Goal: Communication & Community: Answer question/provide support

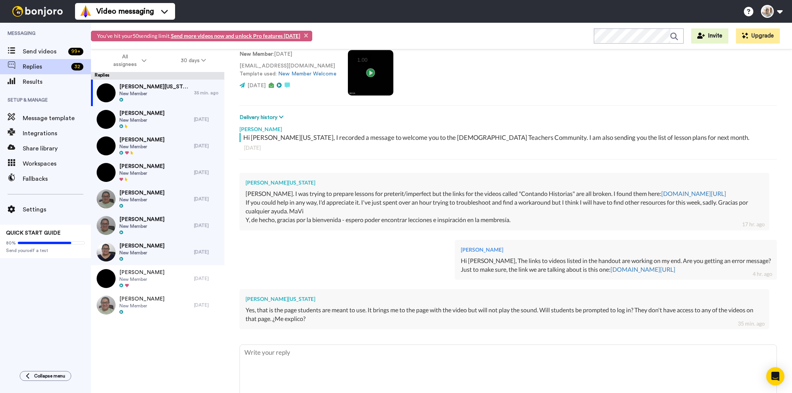
scroll to position [96, 0]
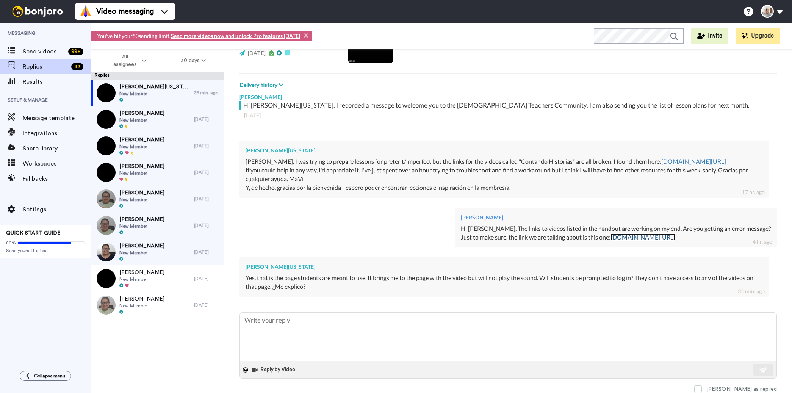
click at [611, 236] on link "[DOMAIN_NAME][URL]" at bounding box center [643, 236] width 65 height 7
type textarea "x"
click at [295, 326] on textarea at bounding box center [508, 337] width 537 height 49
type textarea "A"
type textarea "x"
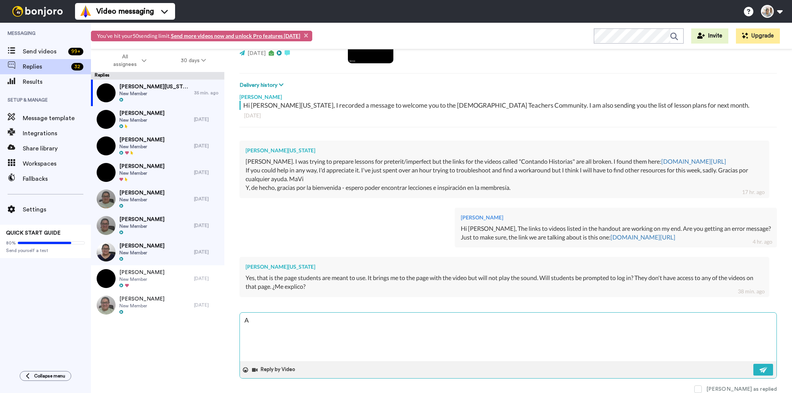
type textarea "Ai"
type textarea "x"
type textarea "Ai,"
type textarea "x"
type textarea "Ai,"
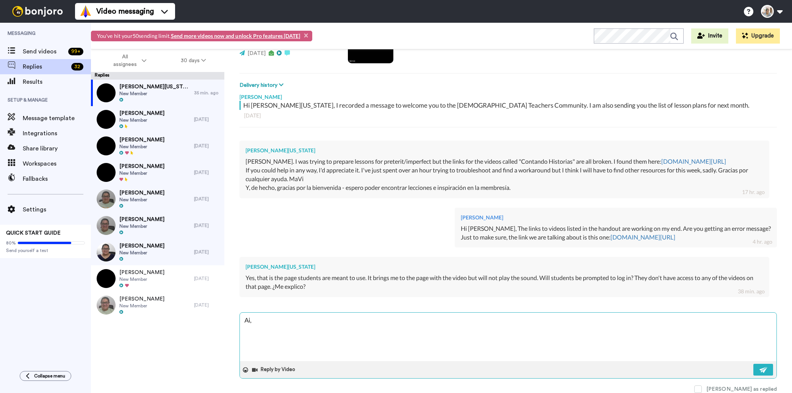
type textarea "x"
type textarea "Ai, w"
type textarea "x"
type textarea "Ai, wn"
type textarea "x"
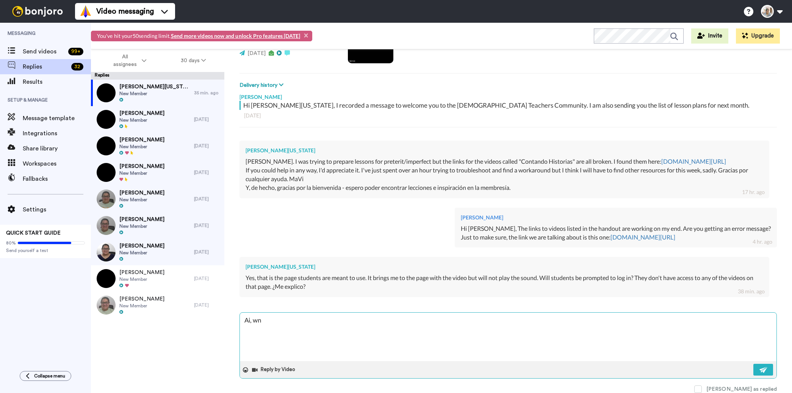
type textarea "Ai, wnr"
type textarea "x"
type textarea "Ai, wnri"
type textarea "x"
type textarea "Ai, wnr"
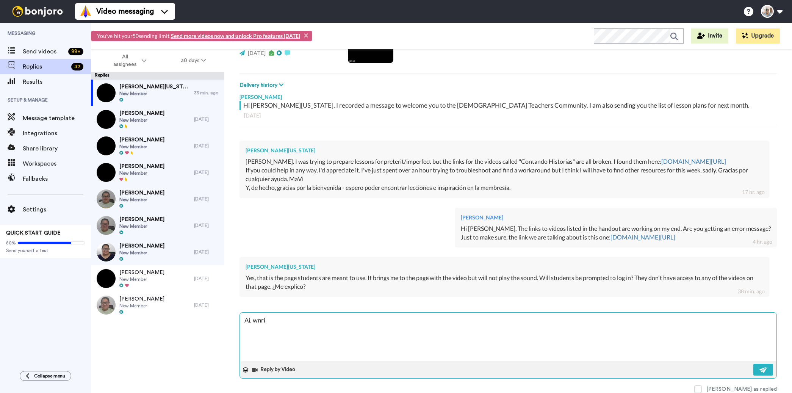
type textarea "x"
type textarea "Ai, wn"
type textarea "x"
type textarea "Ai, w"
type textarea "x"
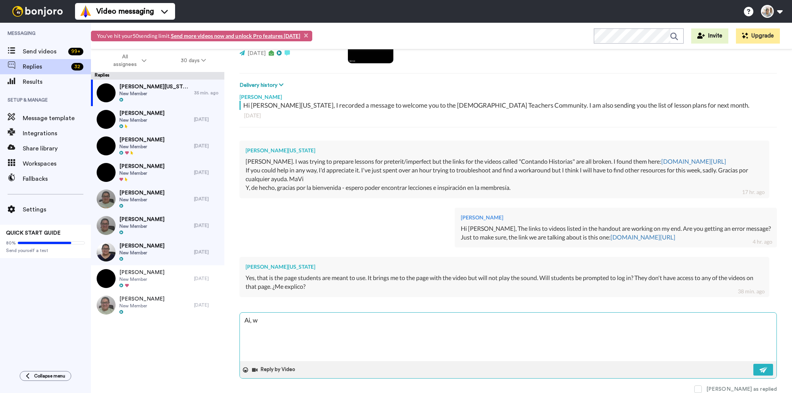
type textarea "Ai,"
type textarea "x"
type textarea "Ai,"
type textarea "x"
type textarea "Ai"
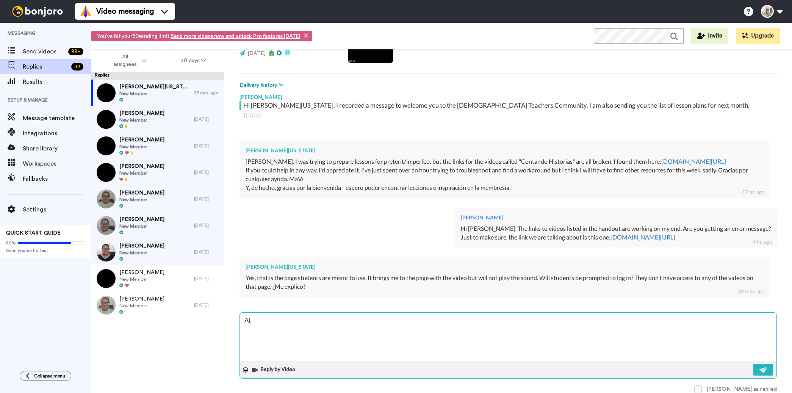
type textarea "x"
type textarea "A"
type textarea "x"
type textarea "S"
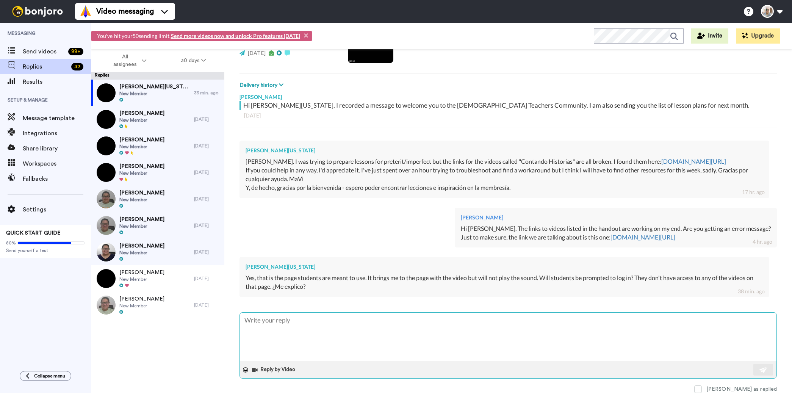
type textarea "x"
type textarea "Si"
type textarea "x"
type textarea "Si."
type textarea "x"
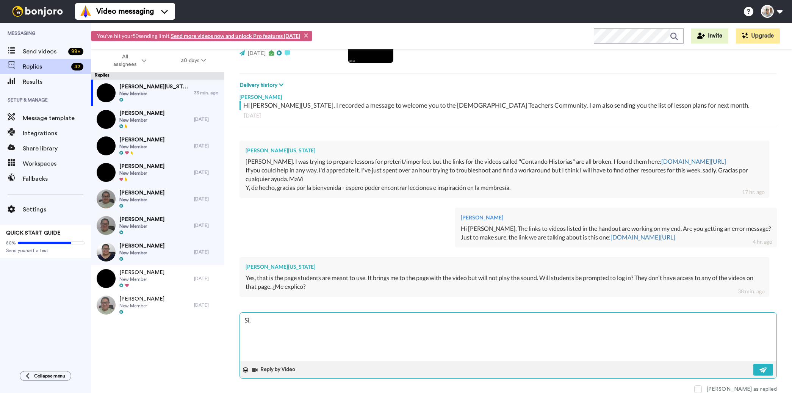
type textarea "Si."
type textarea "x"
type textarea "Si."
type textarea "x"
type textarea "Si"
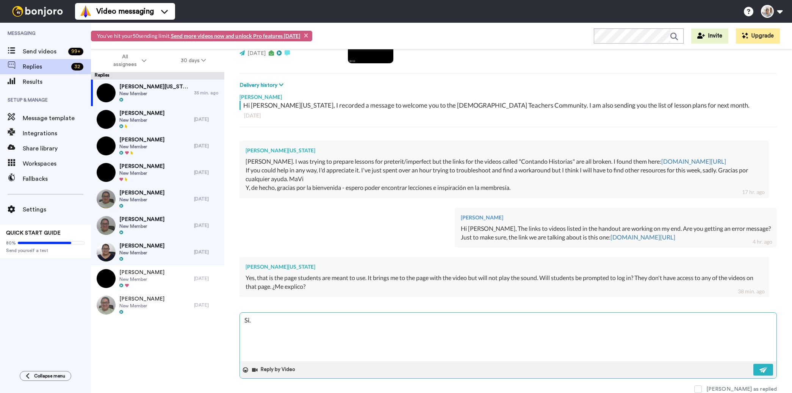
type textarea "x"
type textarea "S"
type textarea "x"
type textarea "L"
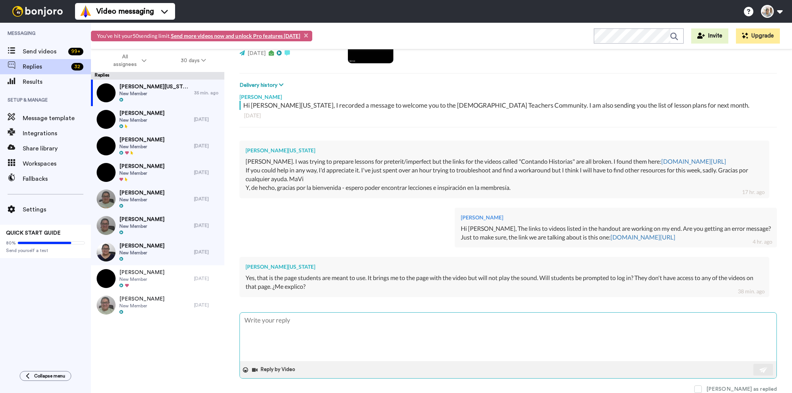
type textarea "x"
type textarea "Lo"
type textarea "x"
type textarea "Los"
type textarea "x"
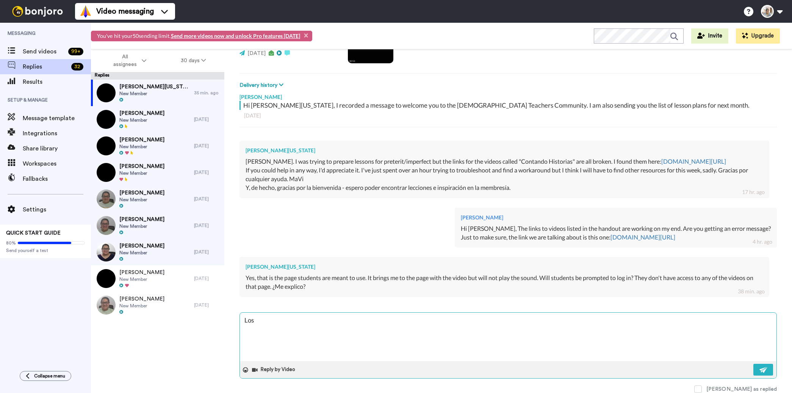
type textarea "Los"
type textarea "x"
type textarea "Los v"
type textarea "x"
type textarea "Los vi"
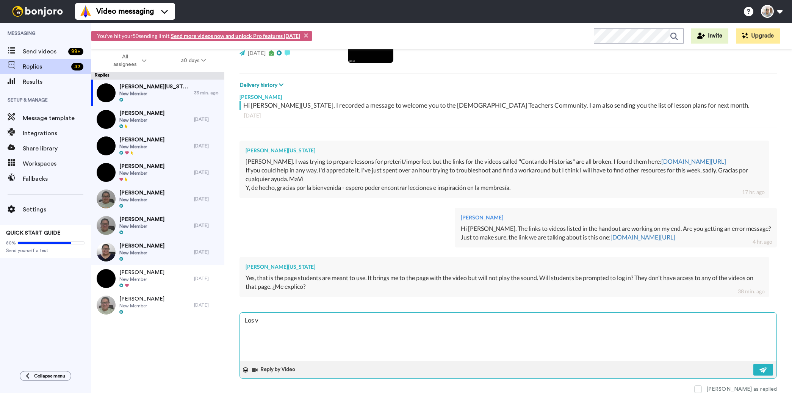
type textarea "x"
type textarea "Los v"
type textarea "x"
type textarea "Los"
type textarea "x"
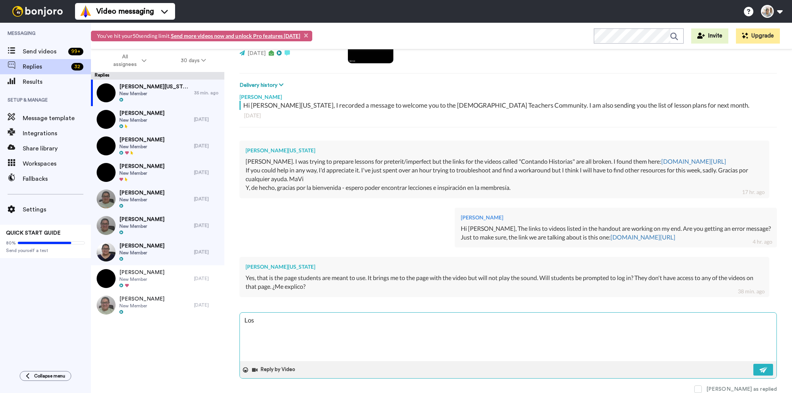
type textarea "Los e"
type textarea "x"
type textarea "Los es"
type textarea "x"
type textarea "Los est"
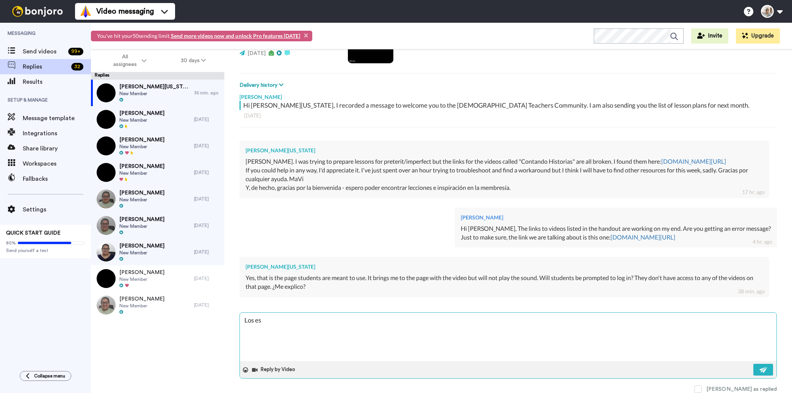
type textarea "x"
type textarea "Los estu"
type textarea "x"
type textarea "Los estud"
type textarea "x"
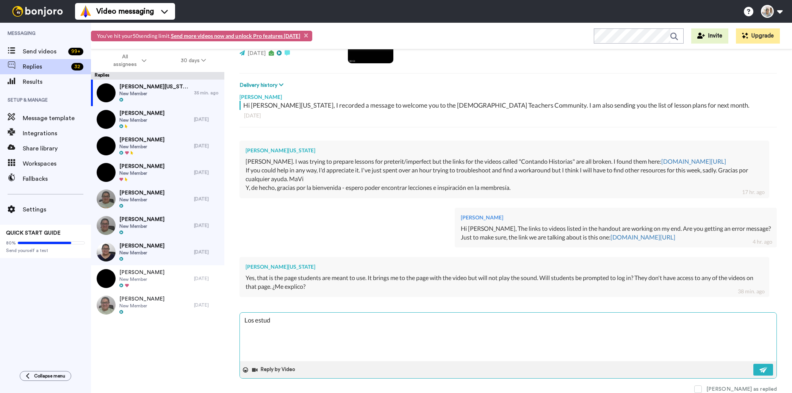
type textarea "Los estudi"
type textarea "x"
type textarea "Los estudia"
type textarea "x"
type textarea "Los estudian"
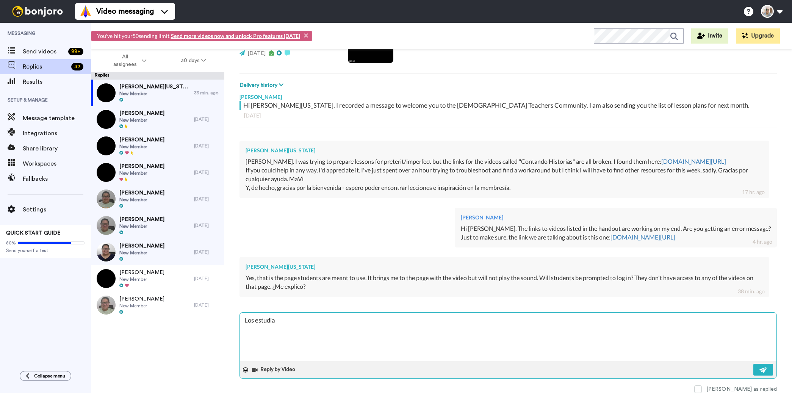
type textarea "x"
type textarea "Los estudiant"
type textarea "x"
type textarea "Los estudiante"
type textarea "x"
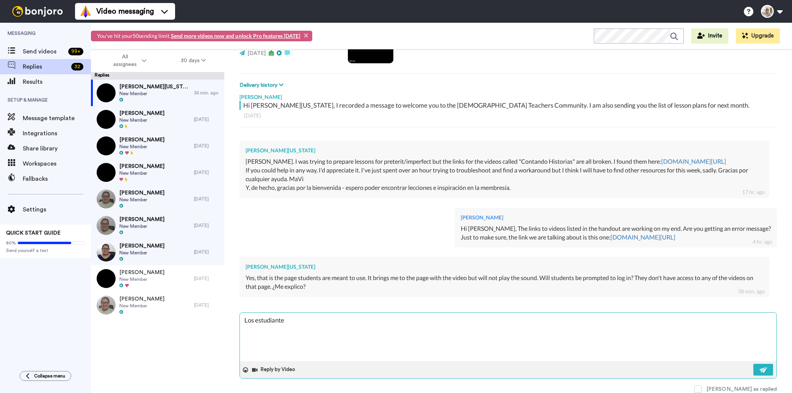
type textarea "Los estudiantes"
type textarea "x"
type textarea "Los estudiantes"
type textarea "x"
type textarea "Los estudiantes n"
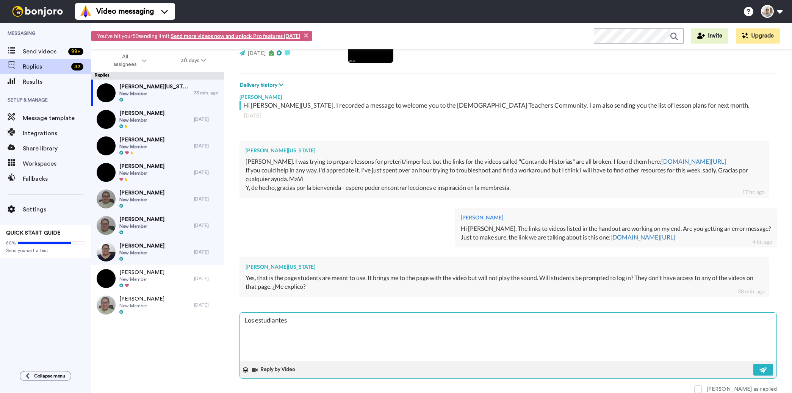
type textarea "x"
type textarea "Los estudiantes no"
type textarea "x"
type textarea "Los estudiantes no"
type textarea "x"
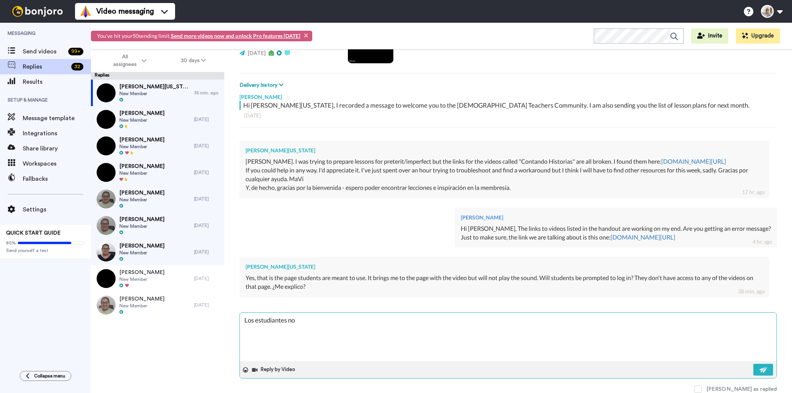
type textarea "Los estudiantes no t"
type textarea "x"
type textarea "Los estudiantes no ti"
type textarea "x"
type textarea "Los estudiantes no tie"
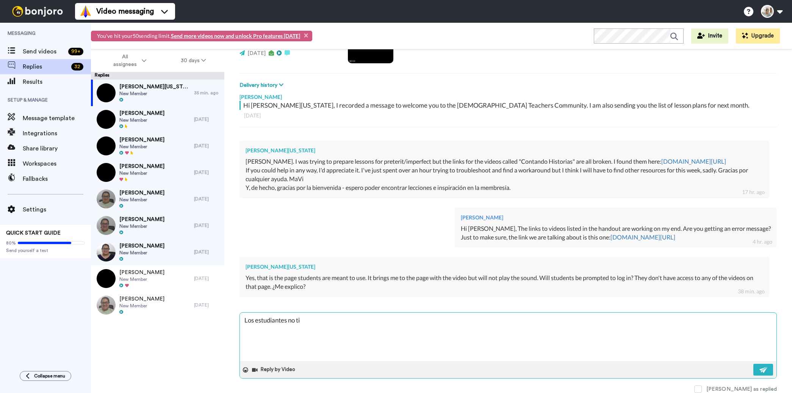
type textarea "x"
type textarea "Los estudiantes no tien"
type textarea "x"
type textarea "Los estudiantes no tiene"
type textarea "x"
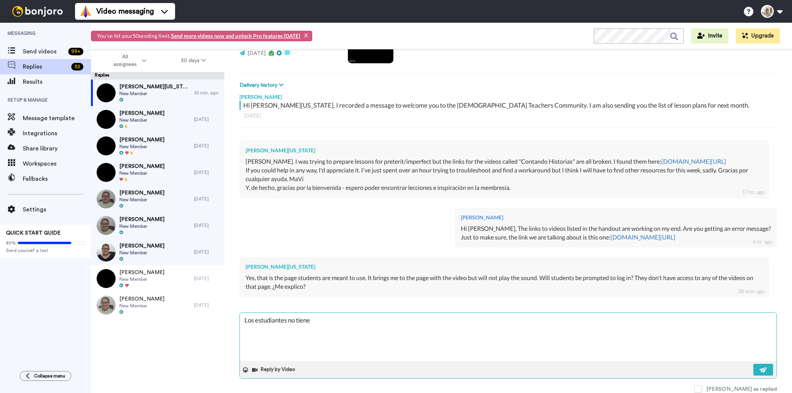
type textarea "Los estudiantes no tienen"
type textarea "x"
type textarea "Los estudiantes no tienen"
type textarea "x"
type textarea "Los estudiantes no tienen q"
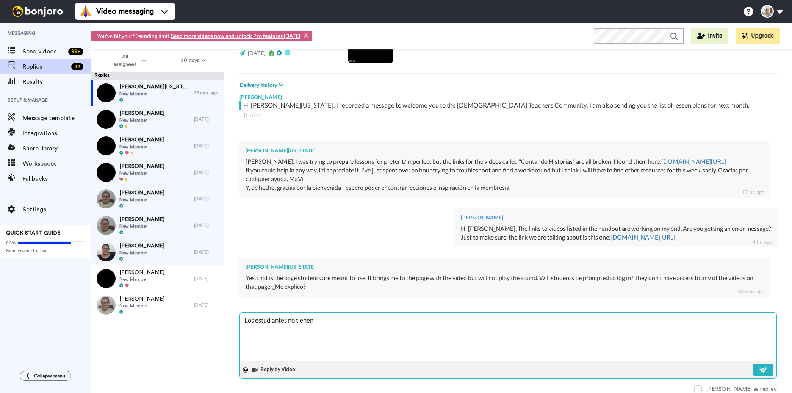
type textarea "x"
type textarea "Los estudiantes no tienen qu"
type textarea "x"
type textarea "Los estudiantes no tienen que"
type textarea "x"
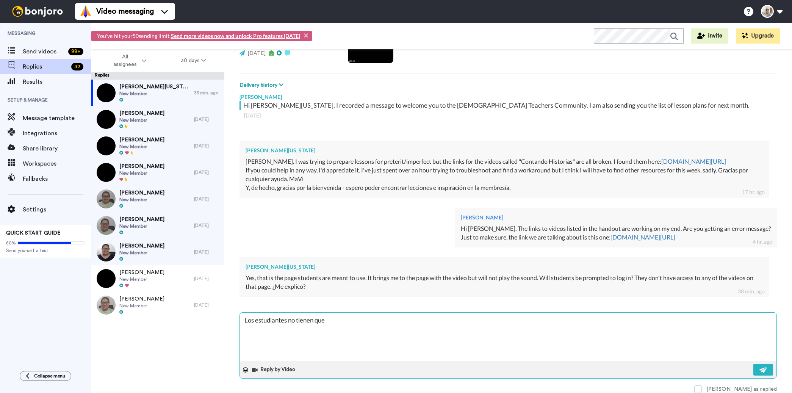
type textarea "Los estudiantes no tienen que"
type textarea "x"
type textarea "Los estudiantes no tienen que a"
type textarea "x"
type textarea "Los estudiantes no tienen que ac"
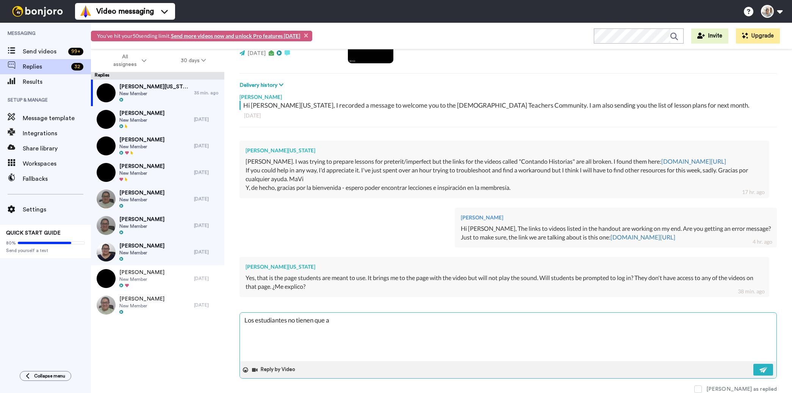
type textarea "x"
type textarea "Los estudiantes no tienen que acc"
type textarea "x"
type textarea "Los estudiantes no tienen que acce"
type textarea "x"
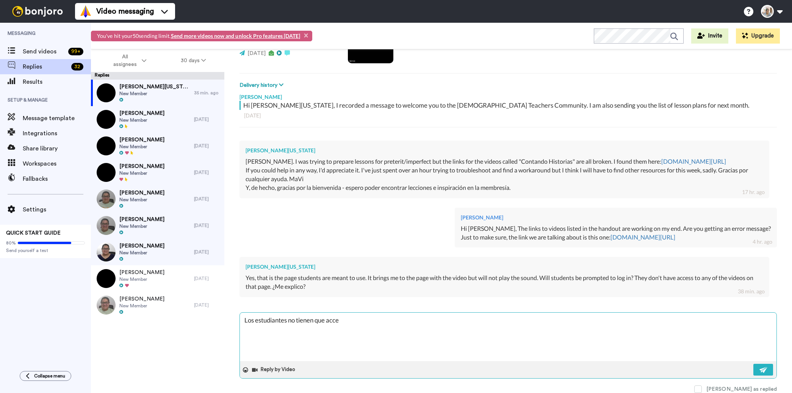
type textarea "Los estudiantes no tienen que acced"
type textarea "x"
type textarea "Los estudiantes no tienen que accede"
type textarea "x"
type textarea "Los estudiantes no tienen que acceder"
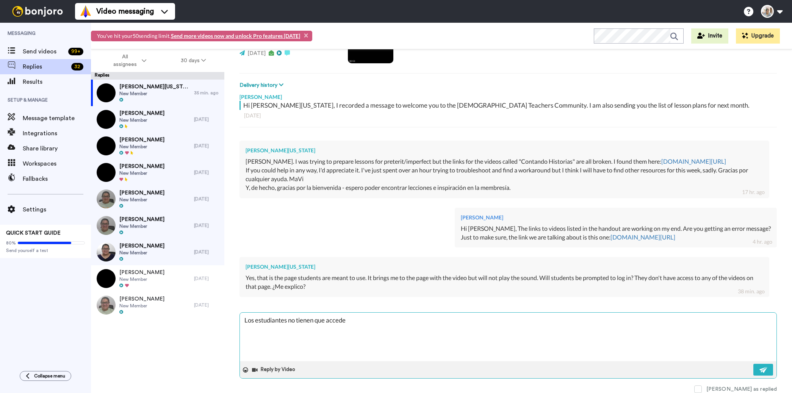
type textarea "x"
type textarea "Los estudiantes no tienen que accede"
type textarea "x"
type textarea "Los estudiantes no tienen que acced"
type textarea "x"
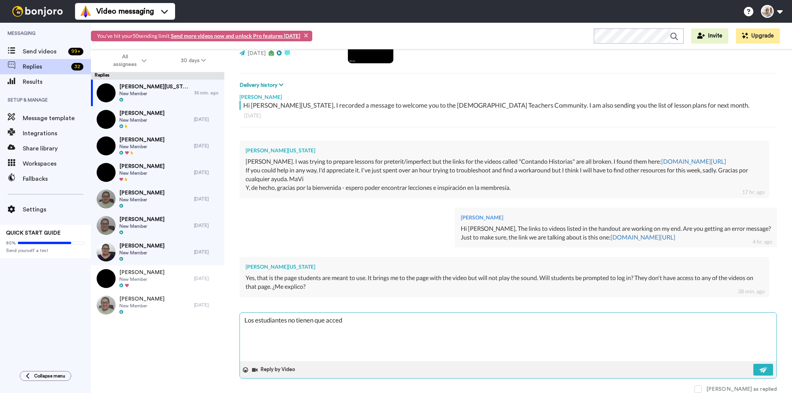
type textarea "Los estudiantes no tienen que acce"
type textarea "x"
type textarea "Los estudiantes no tienen que acc"
type textarea "x"
type textarea "Los estudiantes no tienen que ac"
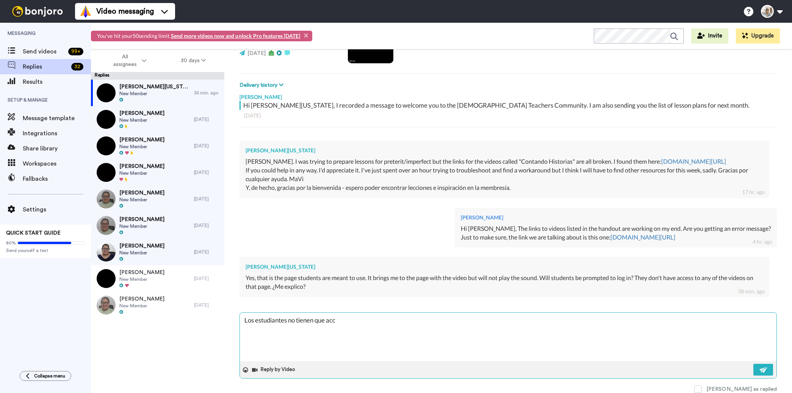
type textarea "x"
type textarea "Los estudiantes no tienen que a"
type textarea "x"
type textarea "Los estudiantes no tienen que"
type textarea "x"
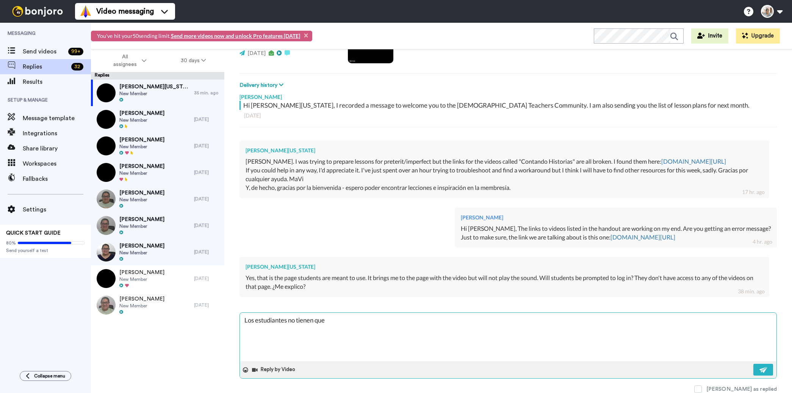
type textarea "Los estudiantes no tienen que"
type textarea "x"
type textarea "Los estudiantes no tienen qu"
type textarea "x"
type textarea "Los estudiantes no tienen q"
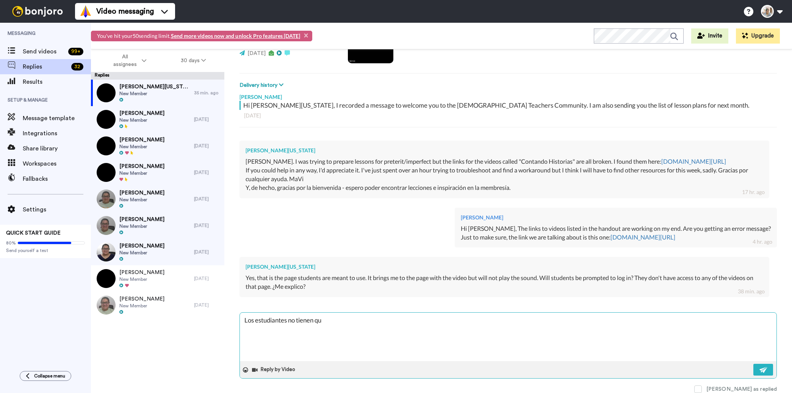
type textarea "x"
type textarea "Los estudiantes no tienen"
type textarea "x"
type textarea "L"
type textarea "x"
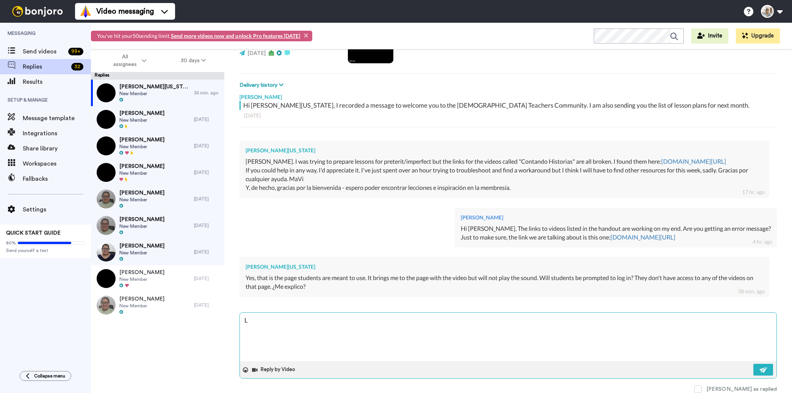
type textarea "Lo"
type textarea "x"
type textarea "Los"
type textarea "x"
type textarea "Los"
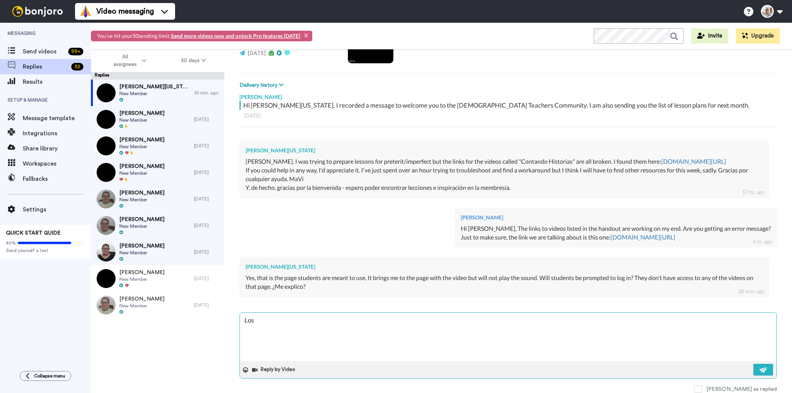
type textarea "x"
type textarea "Los v"
type textarea "x"
type textarea "Los vi"
type textarea "x"
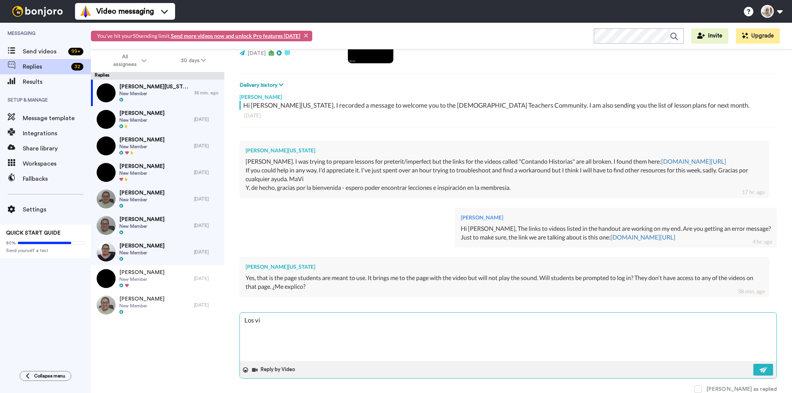
type textarea "Los vid"
type textarea "x"
type textarea "Los vide"
type textarea "x"
type textarea "Los video"
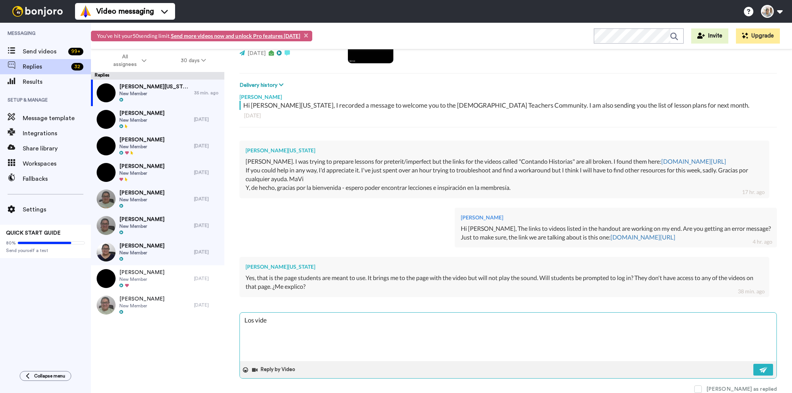
type textarea "x"
type textarea "Los videos"
type textarea "x"
type textarea "Los videos"
type textarea "x"
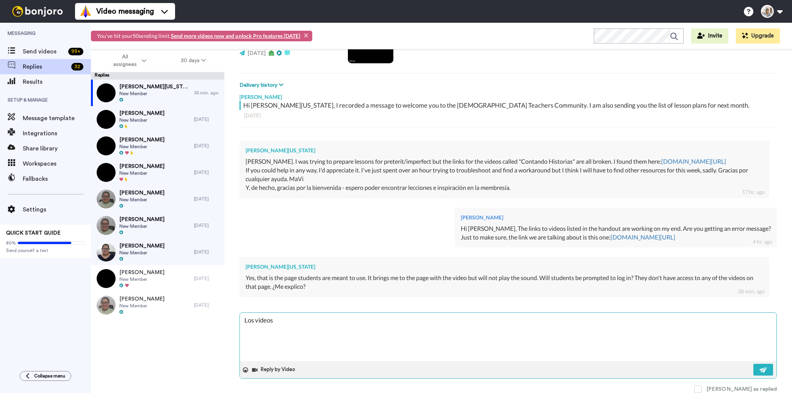
type textarea "Los videos s"
type textarea "x"
type textarea "Los videos so"
type textarea "x"
type textarea "Los videos son"
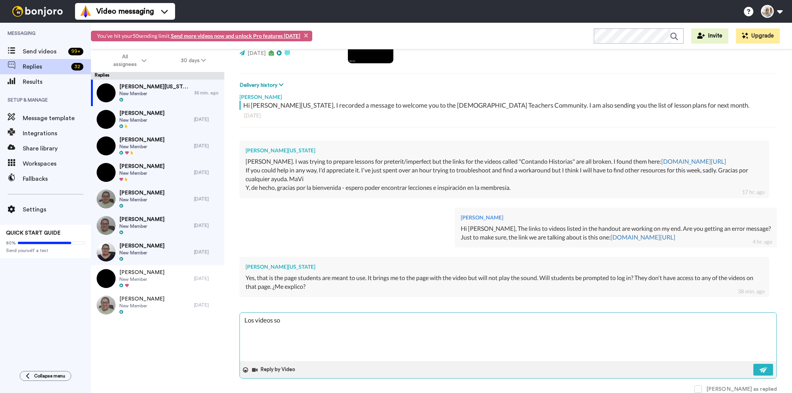
type textarea "x"
type textarea "Los videos son"
type textarea "x"
type textarea "Los videos son p"
type textarea "x"
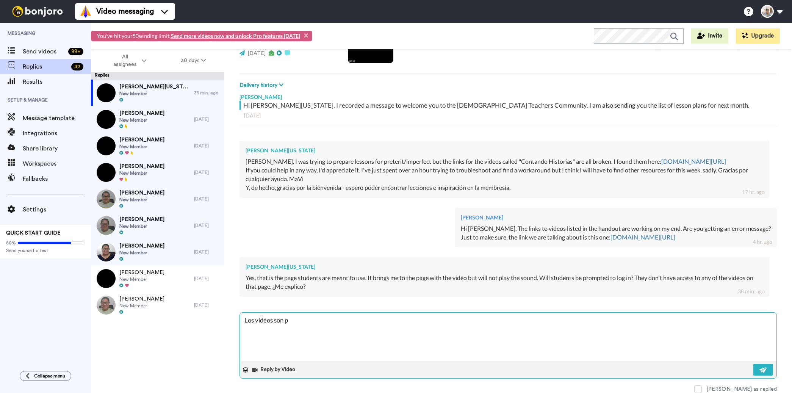
type textarea "Los videos son p¨"
type textarea "x"
type textarea "Los videos son p"
type textarea "x"
type textarea "Los videos son"
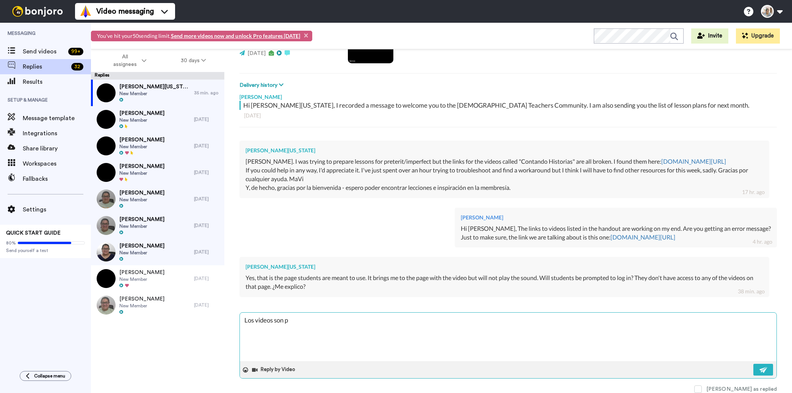
type textarea "x"
type textarea "Los videos son"
type textarea "x"
type textarea "Los videos so"
type textarea "x"
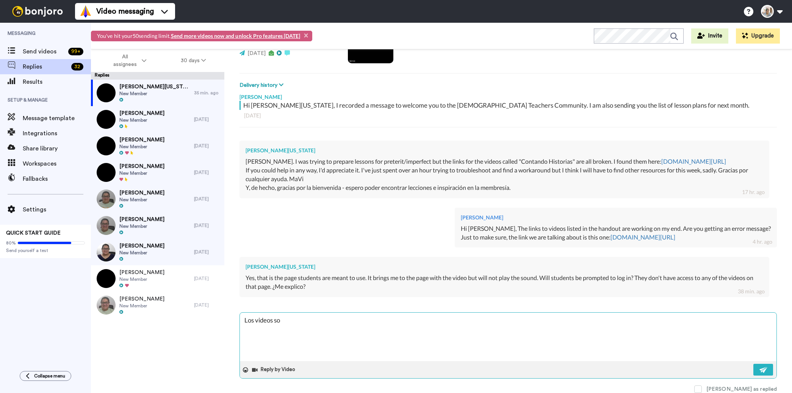
type textarea "Los videos s"
type textarea "x"
type textarea "Los videos"
type textarea "x"
type textarea "Los videos"
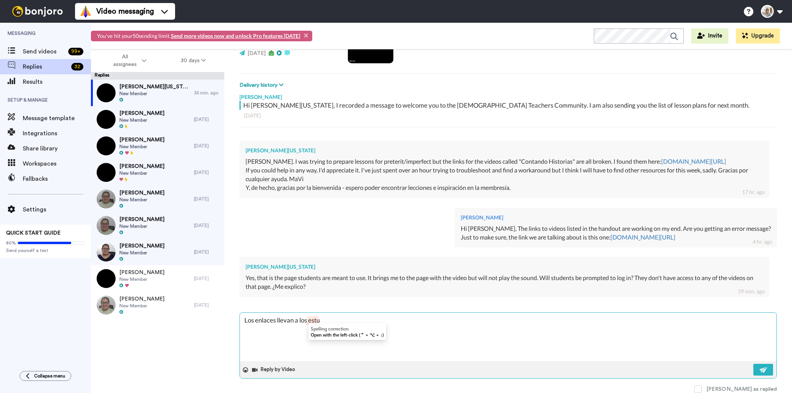
click at [333, 322] on textarea "Los enlaces llevan a los estu" at bounding box center [508, 337] width 537 height 49
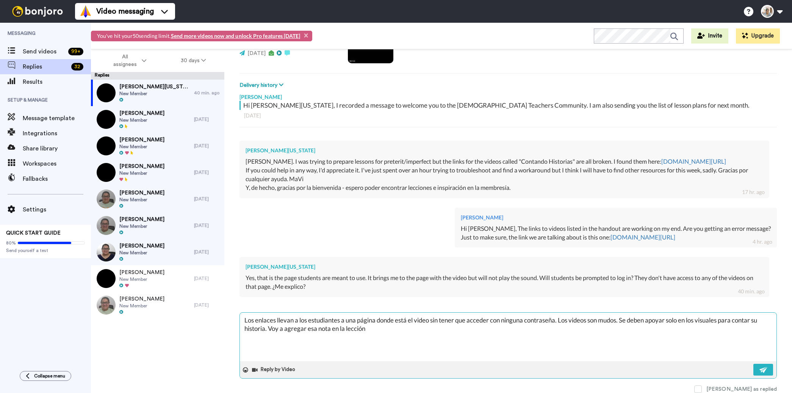
click at [331, 328] on textarea "Los enlaces llevan a los estudiantes a una página donde está el video sin tener…" at bounding box center [508, 337] width 537 height 49
click at [469, 332] on textarea "Los enlaces llevan a los estudiantes a una página donde está el video sin tener…" at bounding box center [508, 337] width 537 height 49
click at [759, 369] on img at bounding box center [763, 370] width 8 height 6
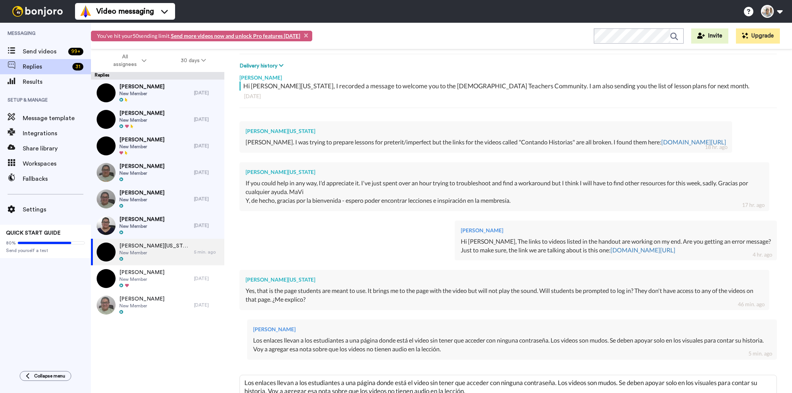
scroll to position [153, 0]
